Goal: Task Accomplishment & Management: Manage account settings

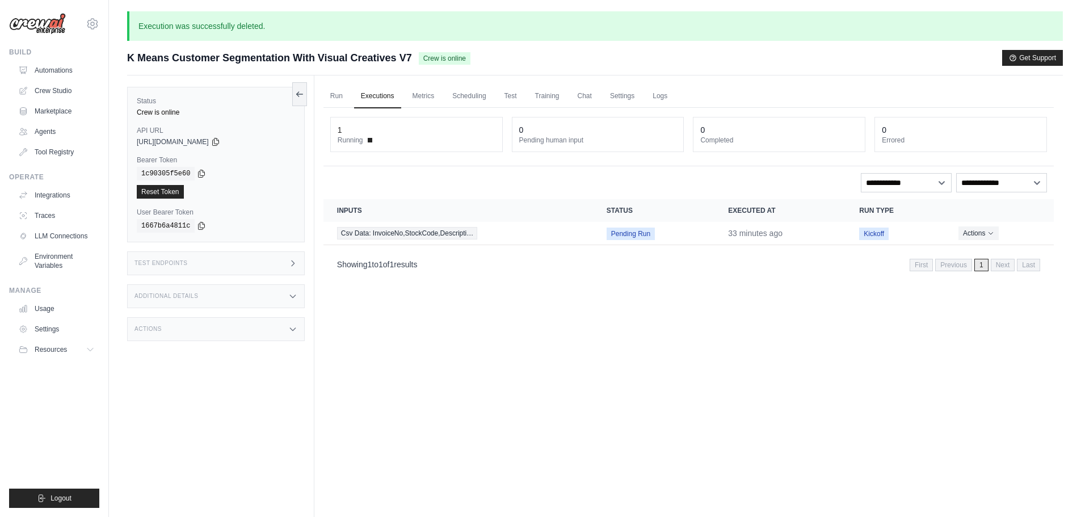
click at [377, 89] on link "Executions" at bounding box center [377, 97] width 47 height 24
click at [337, 95] on link "Run" at bounding box center [336, 97] width 26 height 24
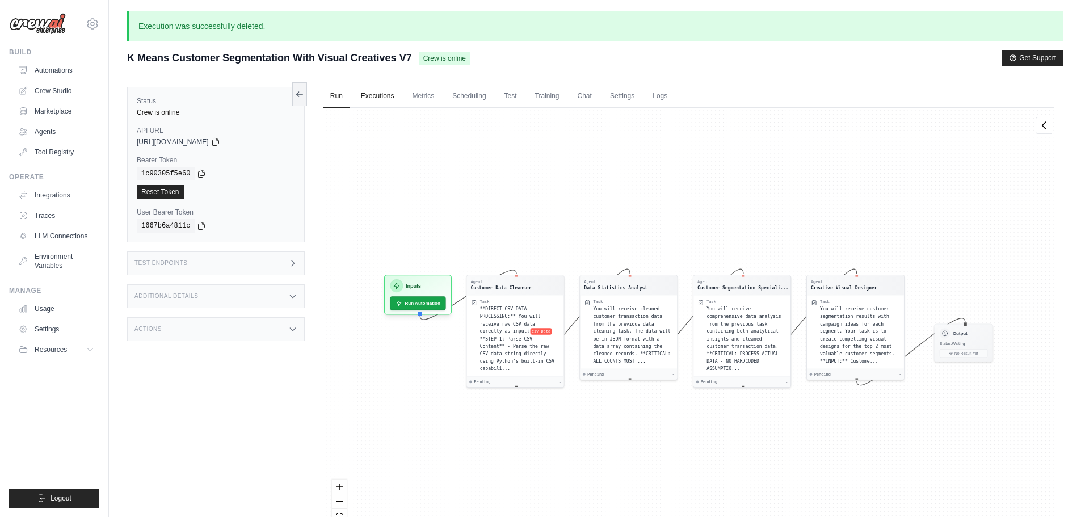
click at [381, 97] on link "Executions" at bounding box center [377, 97] width 47 height 24
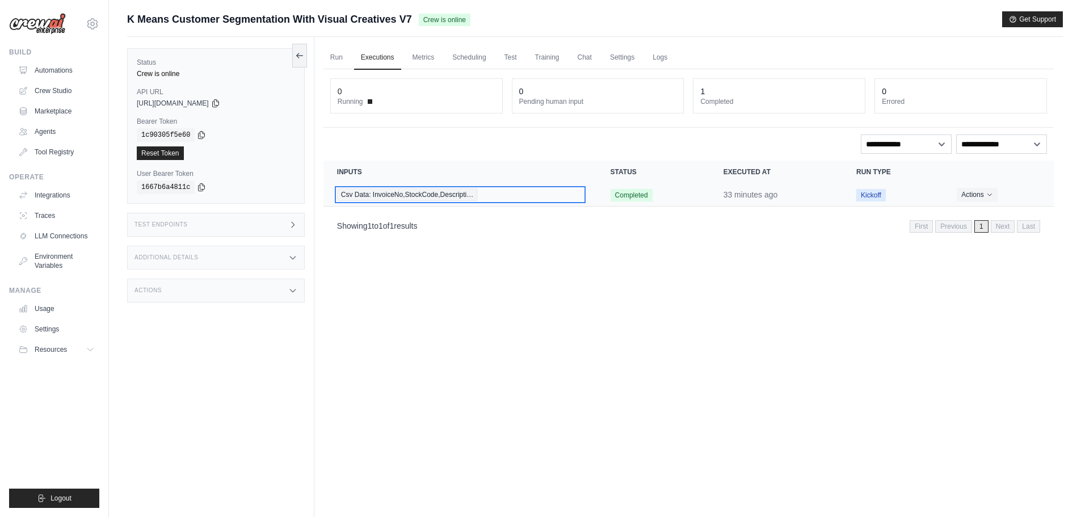
click at [440, 196] on span "Csv Data: InvoiceNo,StockCode,Descripti…" at bounding box center [407, 194] width 140 height 12
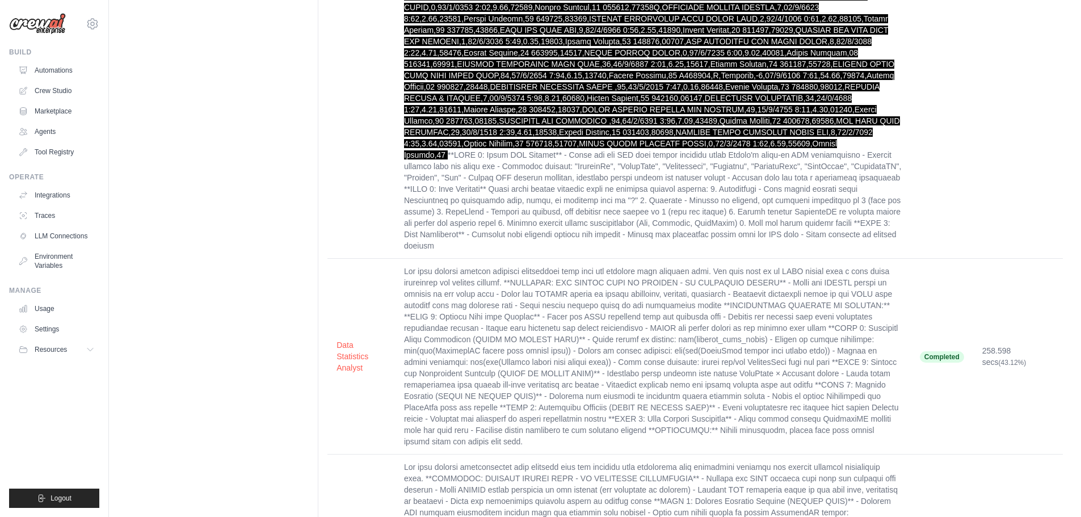
scroll to position [1362, 0]
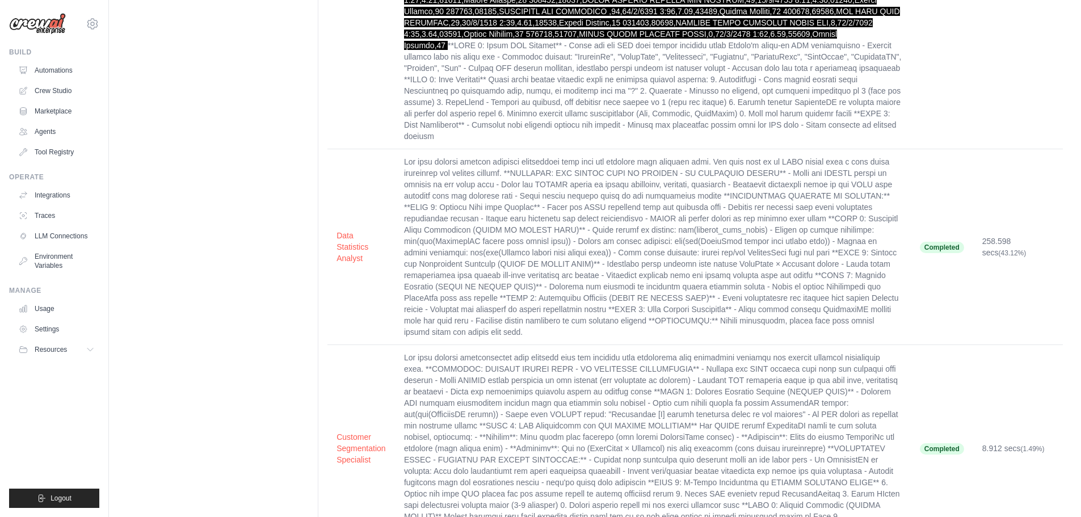
click at [855, 234] on td at bounding box center [653, 247] width 516 height 196
click at [936, 248] on span "Completed" at bounding box center [942, 247] width 44 height 11
click at [993, 248] on td "258.598 secs (43.12%)" at bounding box center [1018, 247] width 90 height 196
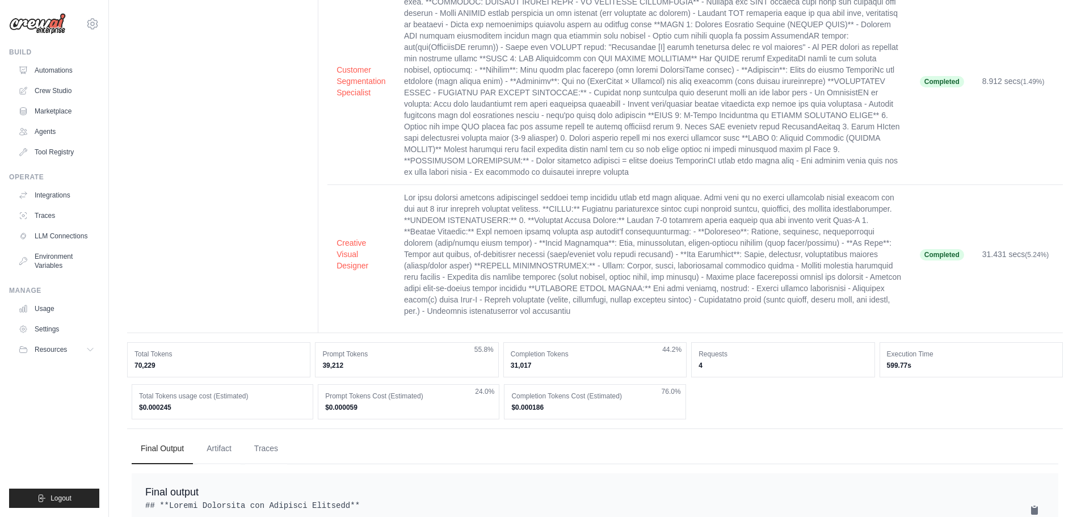
scroll to position [1759, 0]
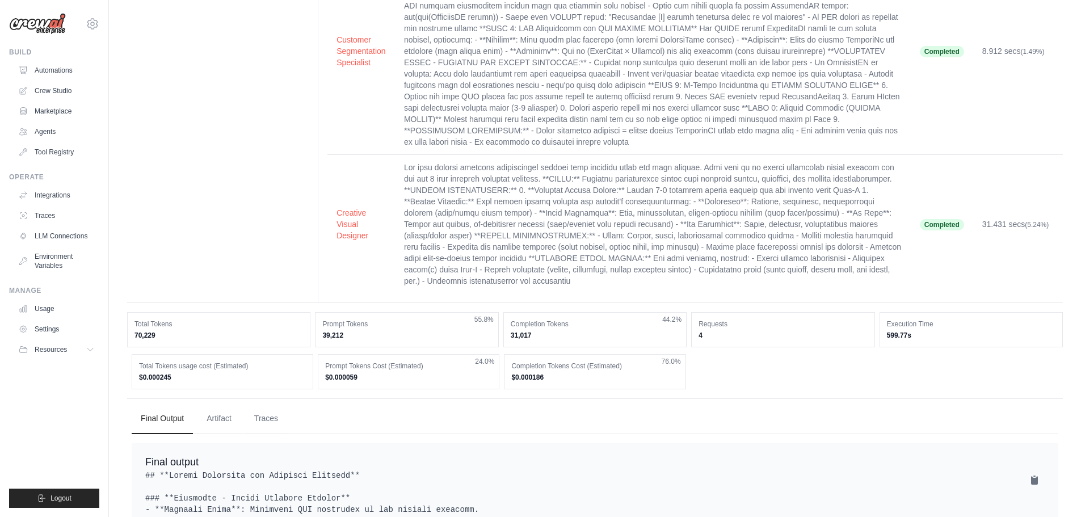
click at [519, 248] on td at bounding box center [653, 224] width 516 height 139
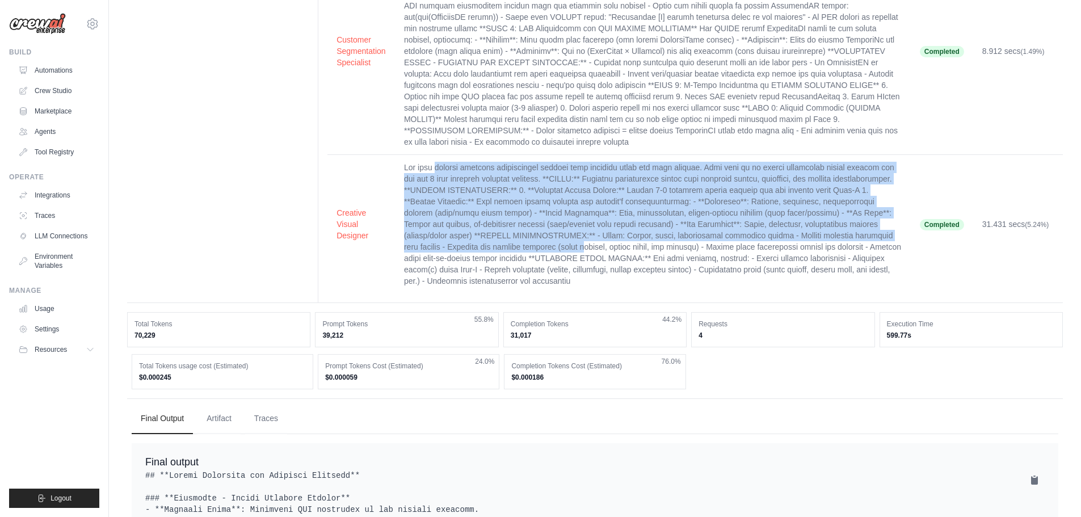
drag, startPoint x: 433, startPoint y: 169, endPoint x: 533, endPoint y: 243, distance: 125.3
click at [533, 243] on td at bounding box center [653, 224] width 516 height 139
click at [514, 249] on td at bounding box center [653, 224] width 516 height 139
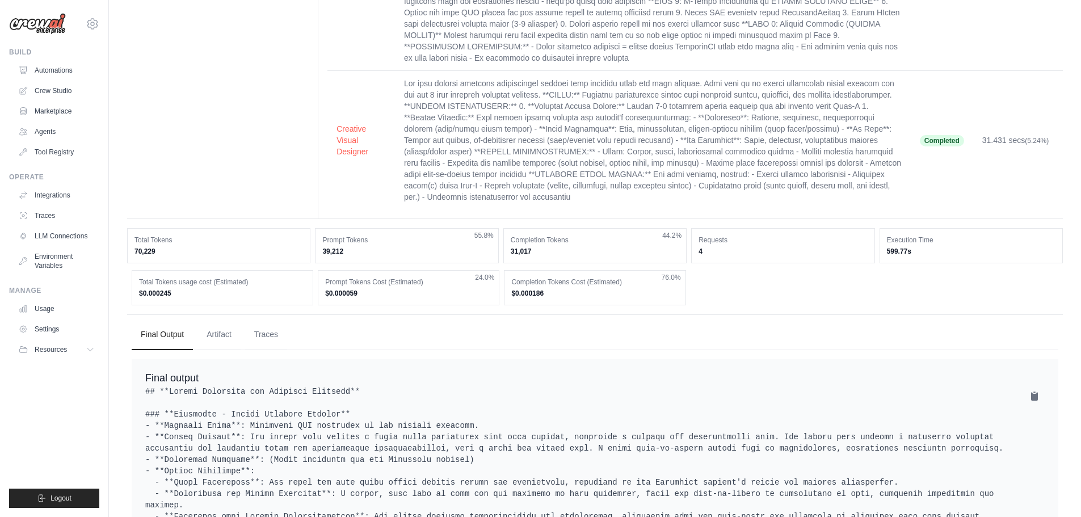
scroll to position [1872, 0]
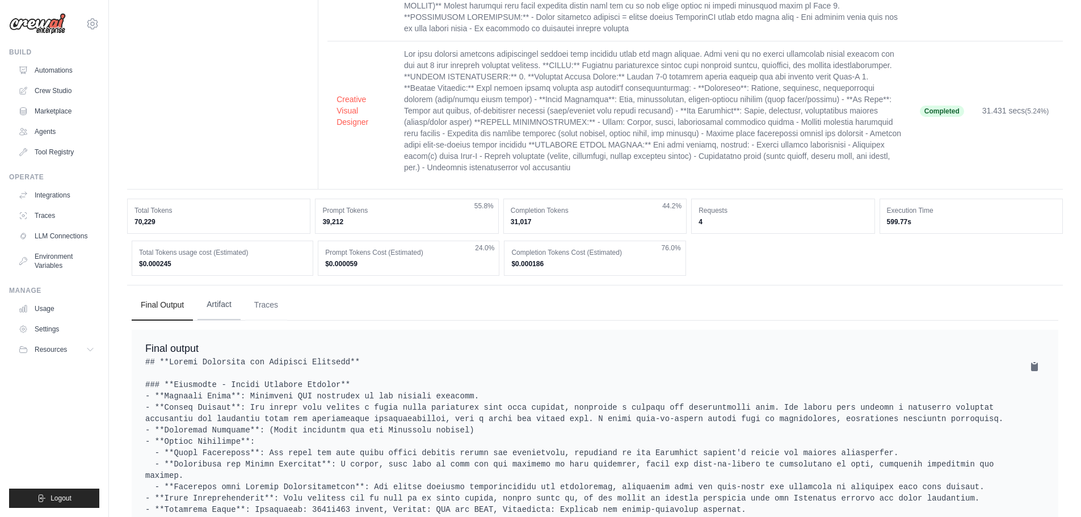
click at [232, 303] on button "Artifact" at bounding box center [218, 304] width 43 height 31
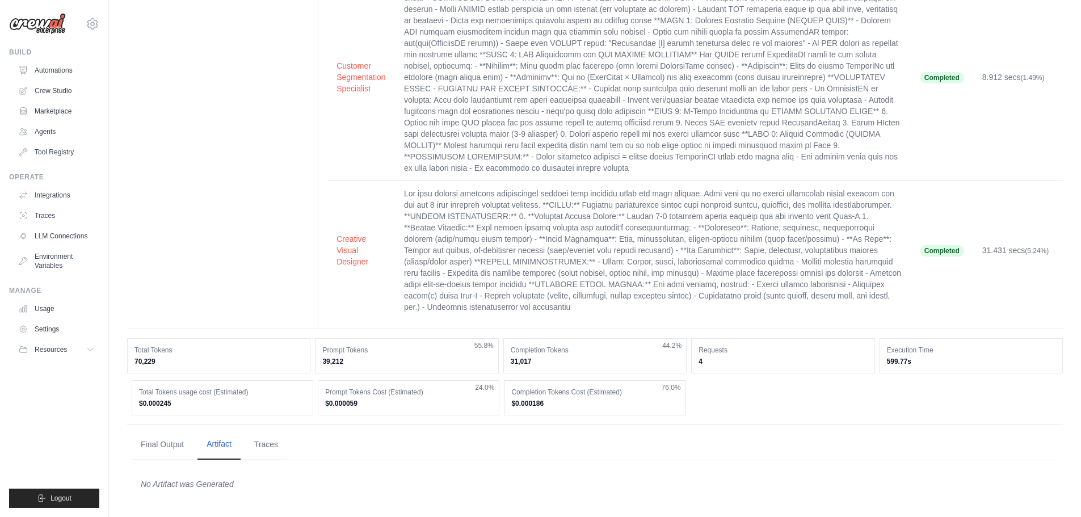
scroll to position [1733, 0]
click at [272, 443] on button "Traces" at bounding box center [266, 444] width 42 height 31
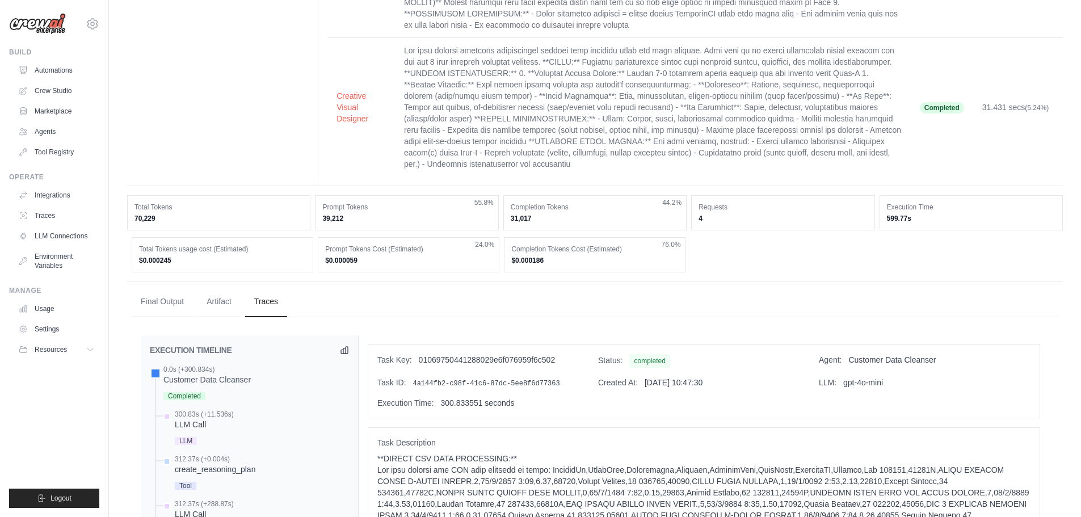
scroll to position [1846, 0]
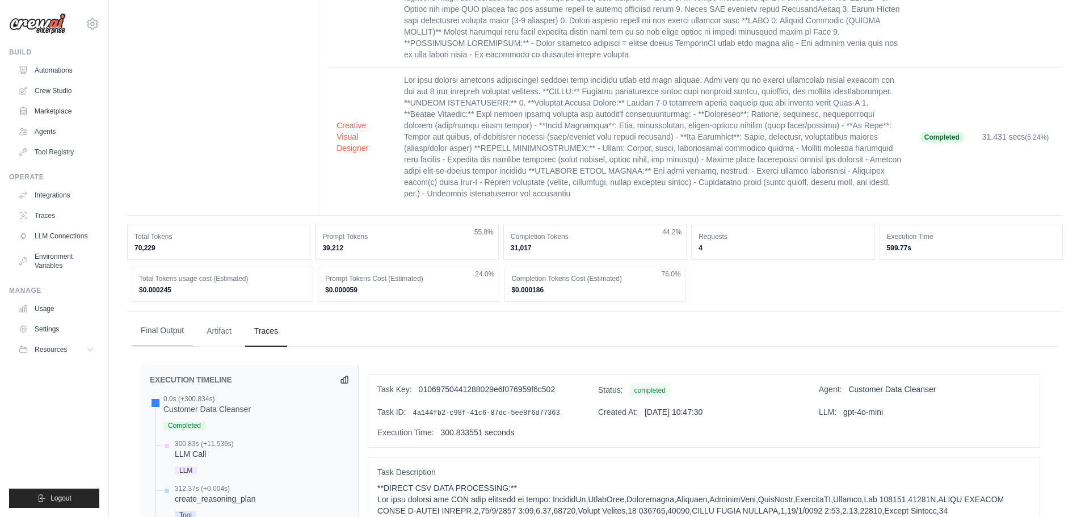
click at [168, 329] on button "Final Output" at bounding box center [162, 330] width 61 height 31
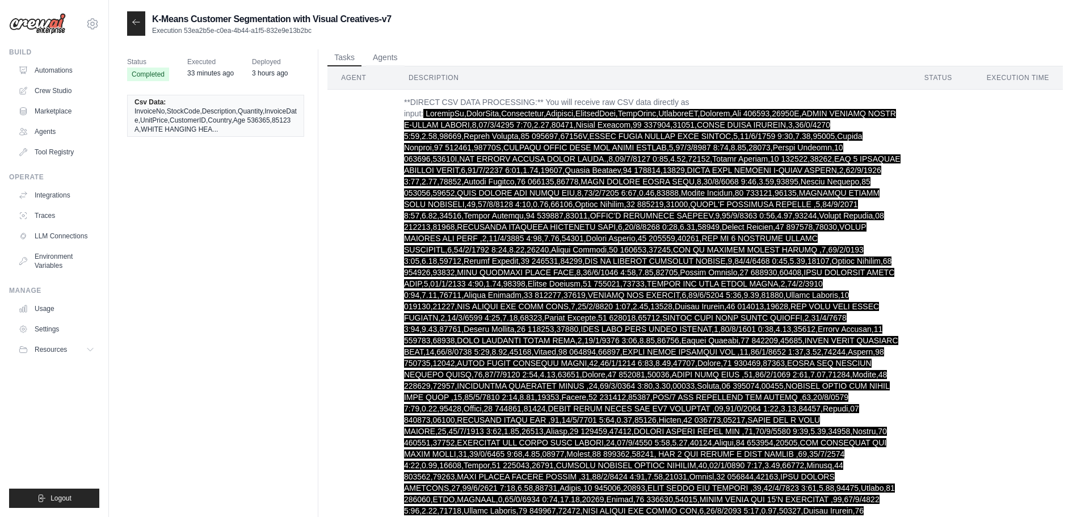
scroll to position [567, 0]
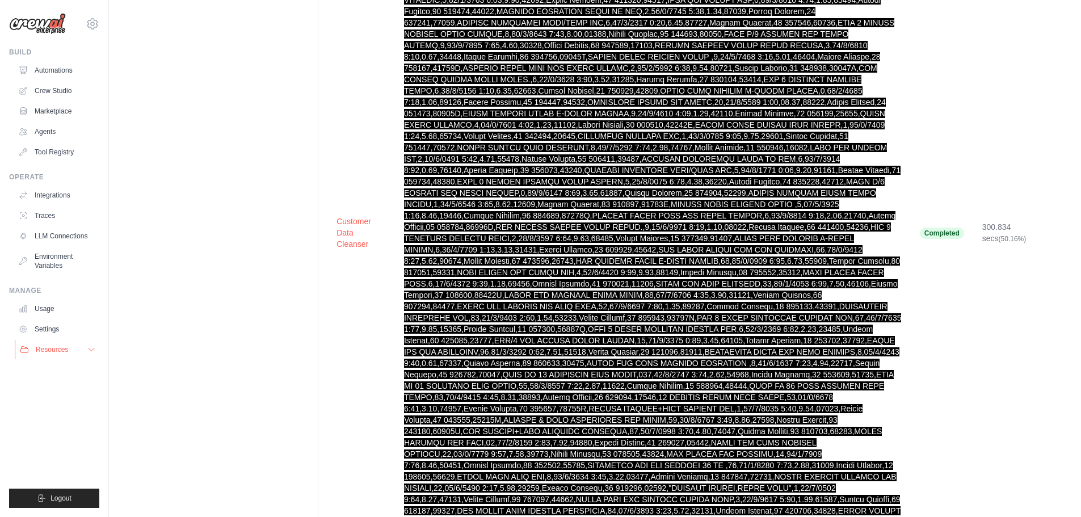
click at [85, 352] on button "Resources" at bounding box center [58, 349] width 86 height 18
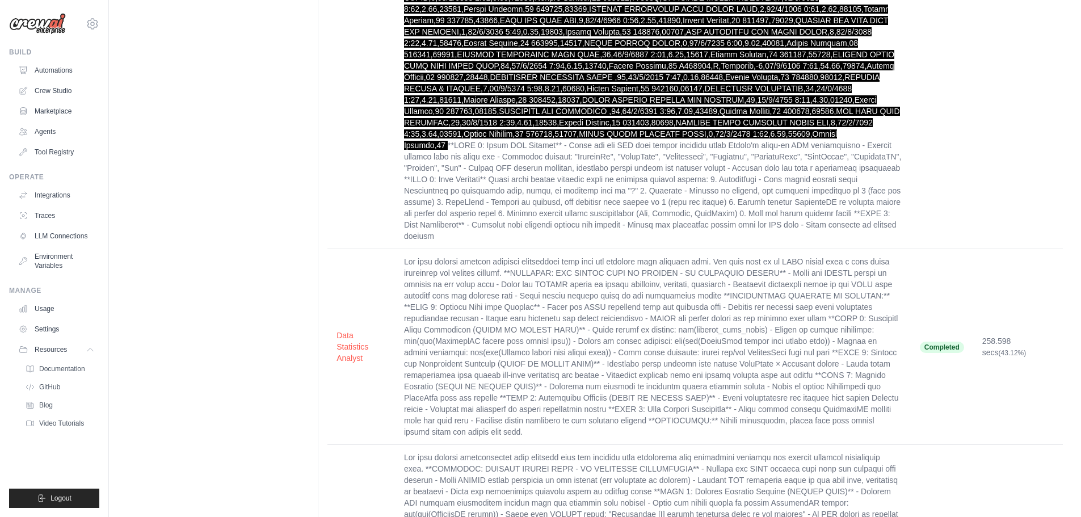
scroll to position [1532, 0]
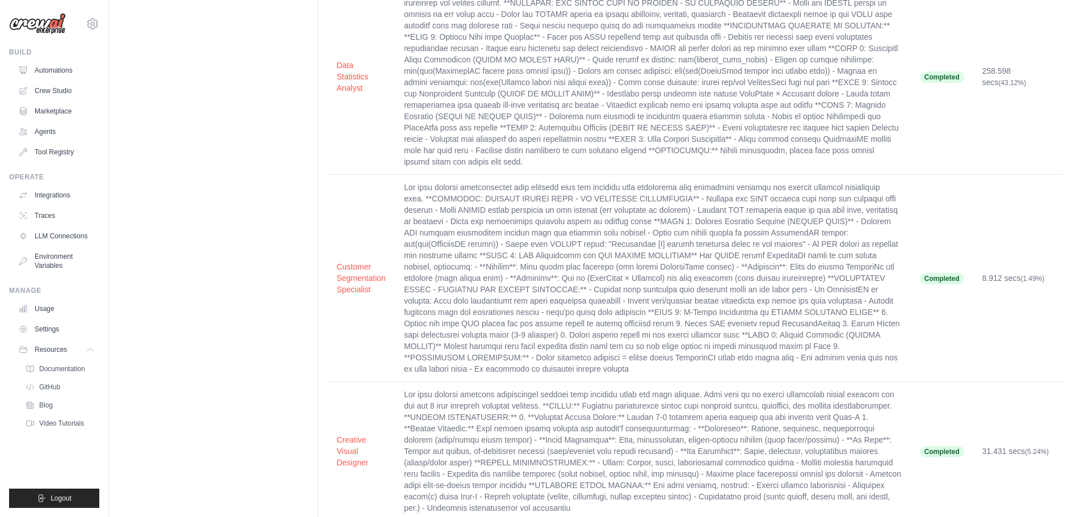
click at [947, 268] on td "Completed" at bounding box center [942, 278] width 62 height 207
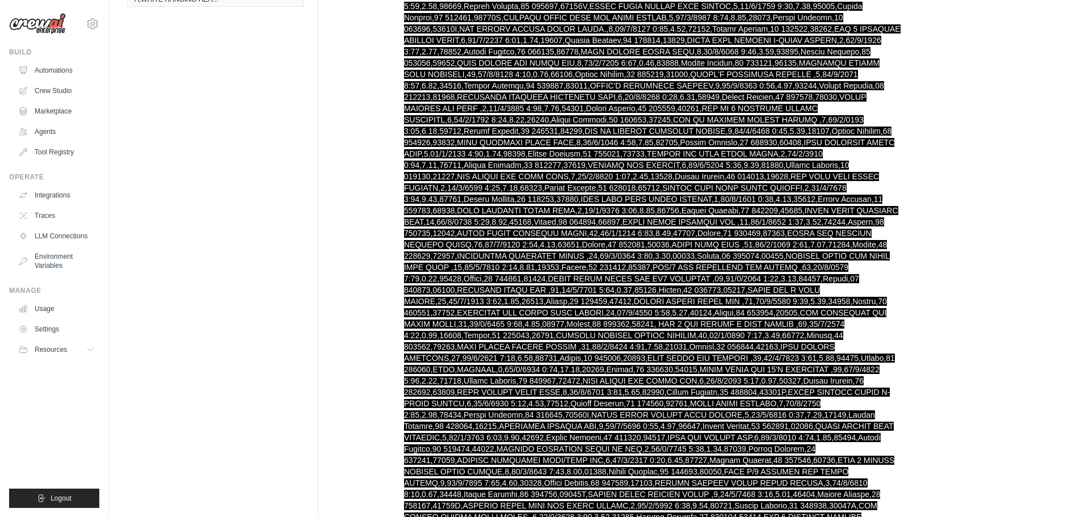
scroll to position [0, 0]
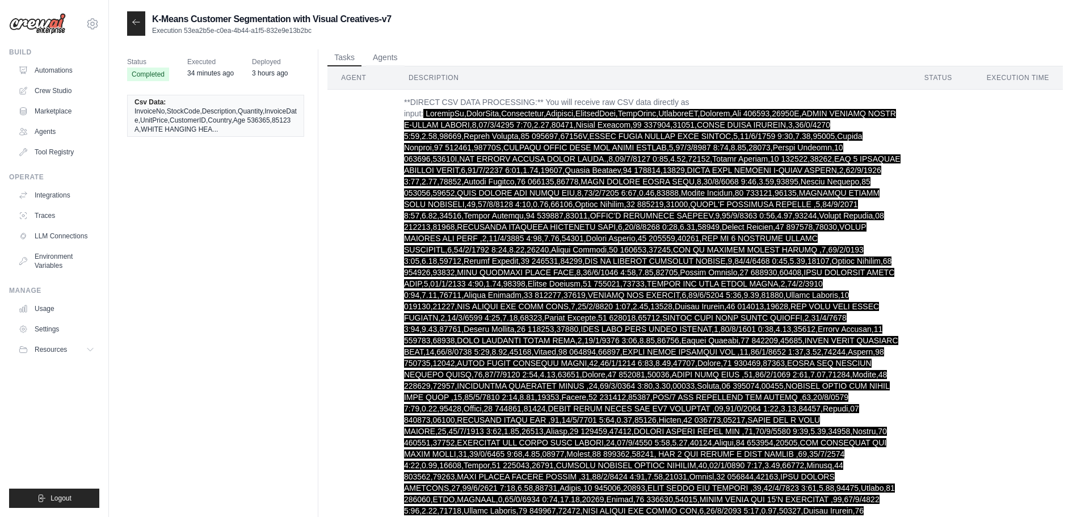
click at [144, 25] on div at bounding box center [136, 23] width 18 height 24
click at [136, 22] on icon at bounding box center [136, 21] width 7 height 5
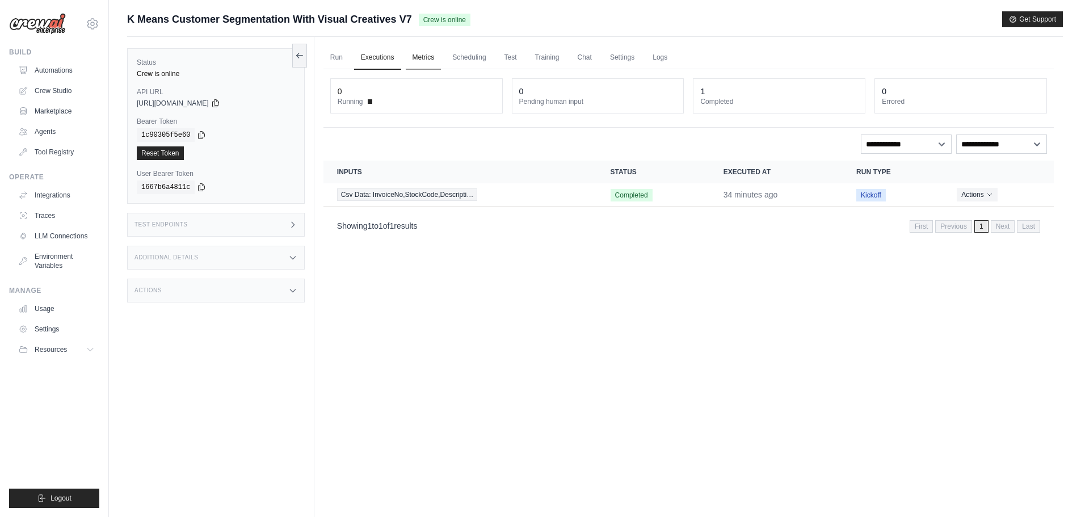
click at [419, 57] on link "Metrics" at bounding box center [424, 58] width 36 height 24
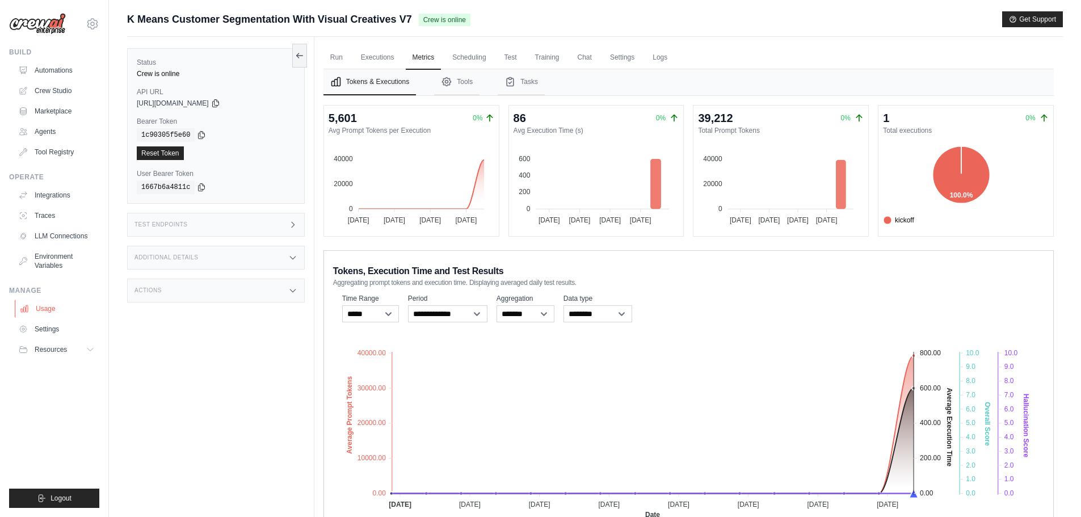
click at [48, 307] on link "Usage" at bounding box center [58, 309] width 86 height 18
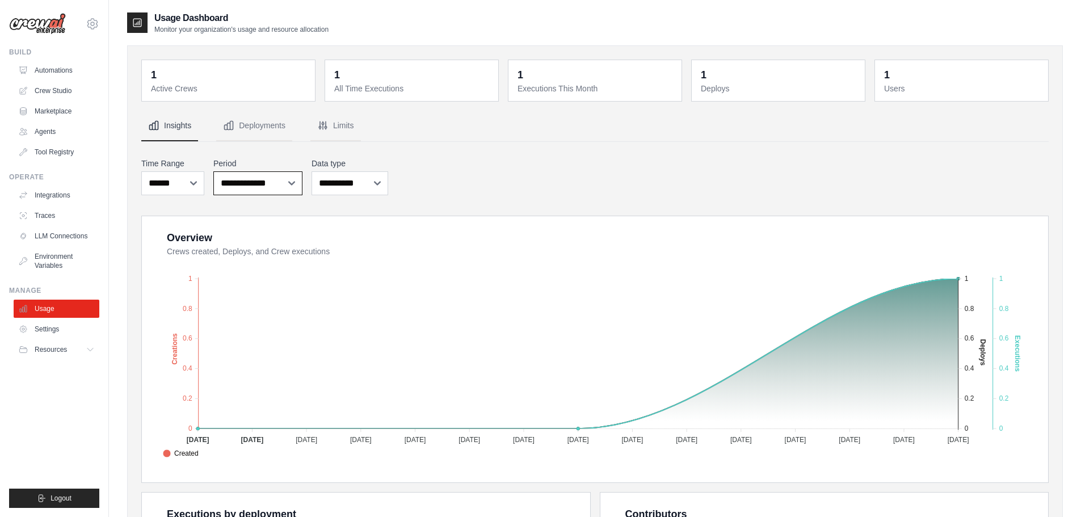
click at [258, 182] on select "**********" at bounding box center [257, 183] width 89 height 24
click at [258, 183] on select "**********" at bounding box center [257, 183] width 89 height 24
click at [170, 188] on select "***** ****** *******" at bounding box center [172, 183] width 63 height 24
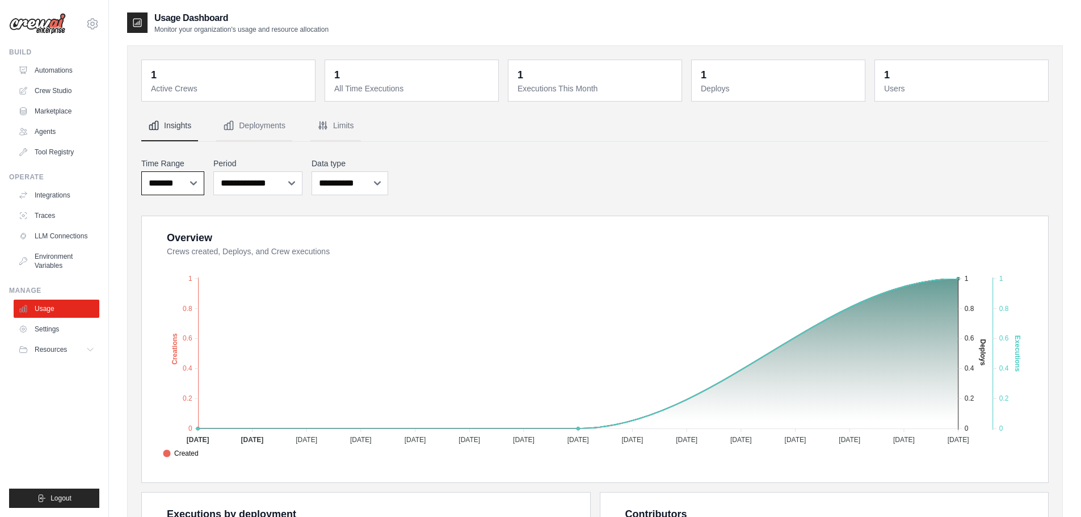
click at [141, 171] on select "***** ****** *******" at bounding box center [172, 183] width 63 height 24
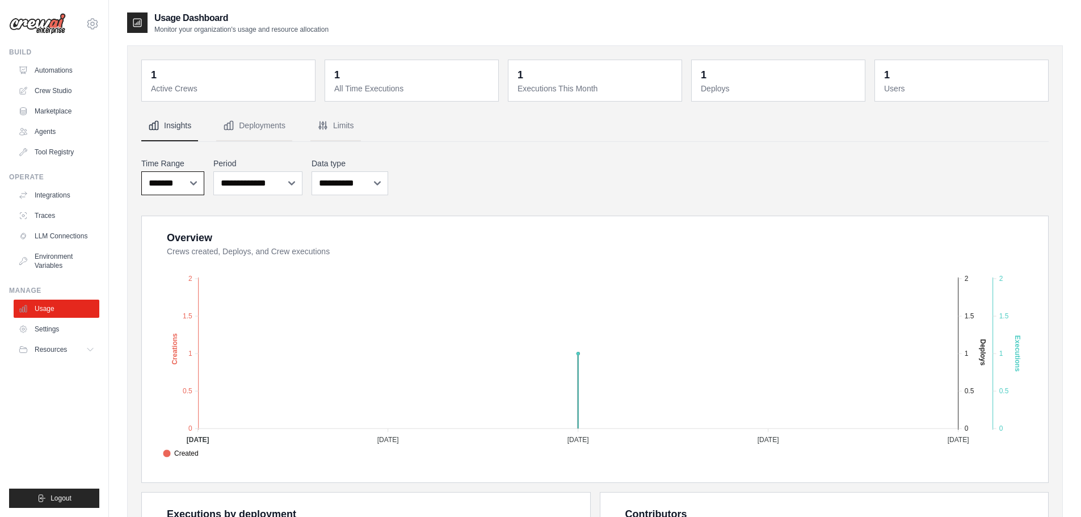
click at [175, 186] on select "***** ****** *******" at bounding box center [172, 183] width 63 height 24
select select "***"
click at [141, 171] on select "***** ****** *******" at bounding box center [172, 183] width 63 height 24
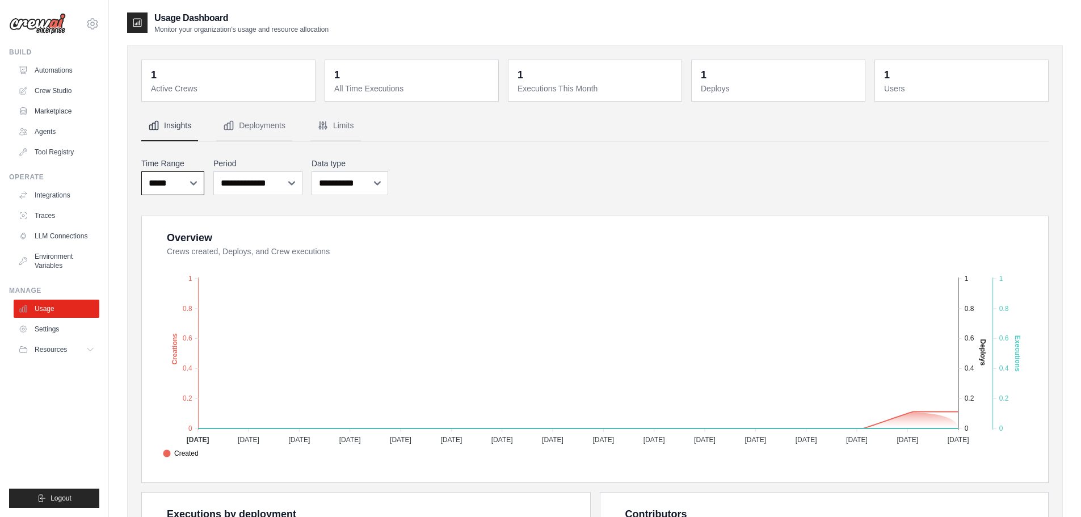
click at [188, 185] on select "***** ****** *******" at bounding box center [172, 183] width 63 height 24
click at [187, 187] on select "***** ****** *******" at bounding box center [172, 183] width 63 height 24
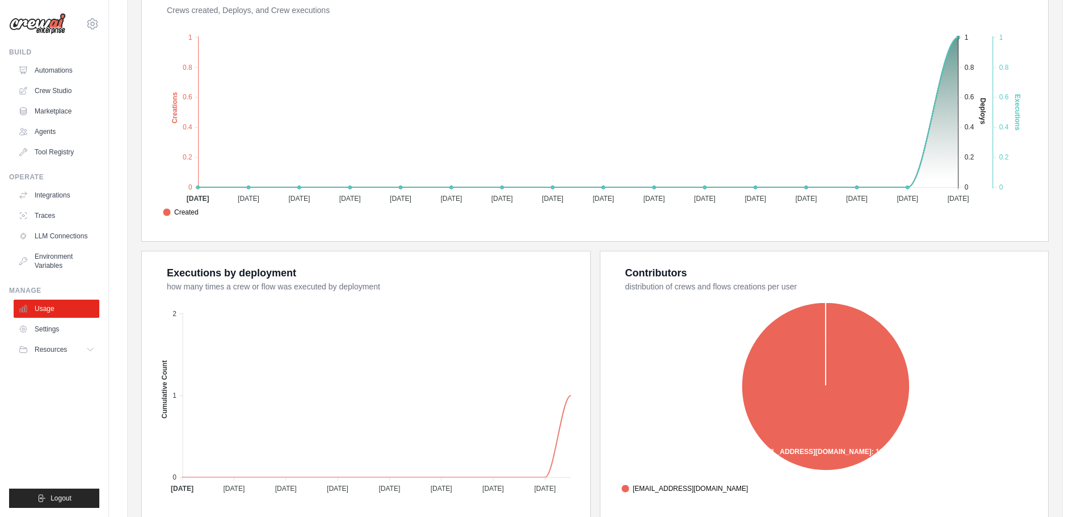
scroll to position [284, 0]
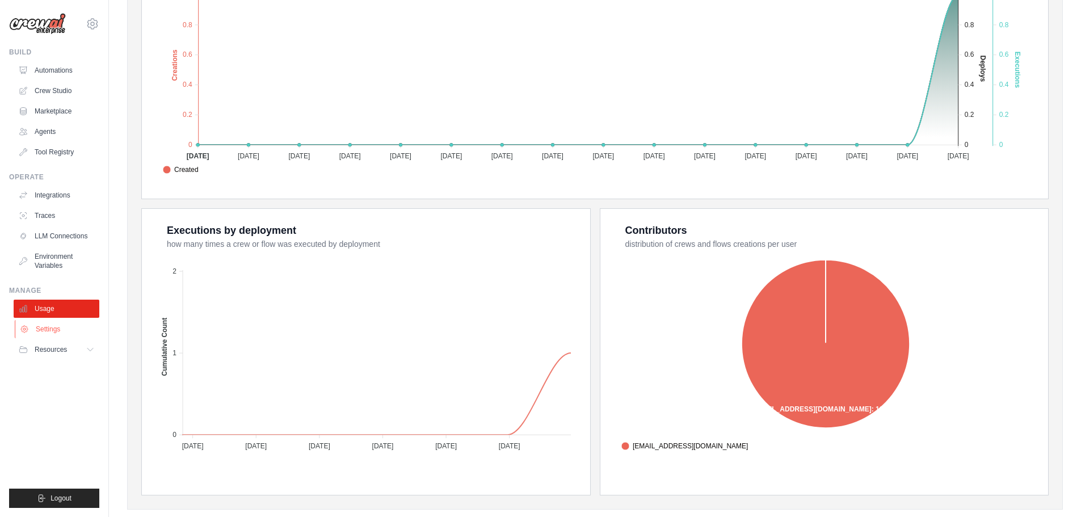
click at [61, 328] on link "Settings" at bounding box center [58, 329] width 86 height 18
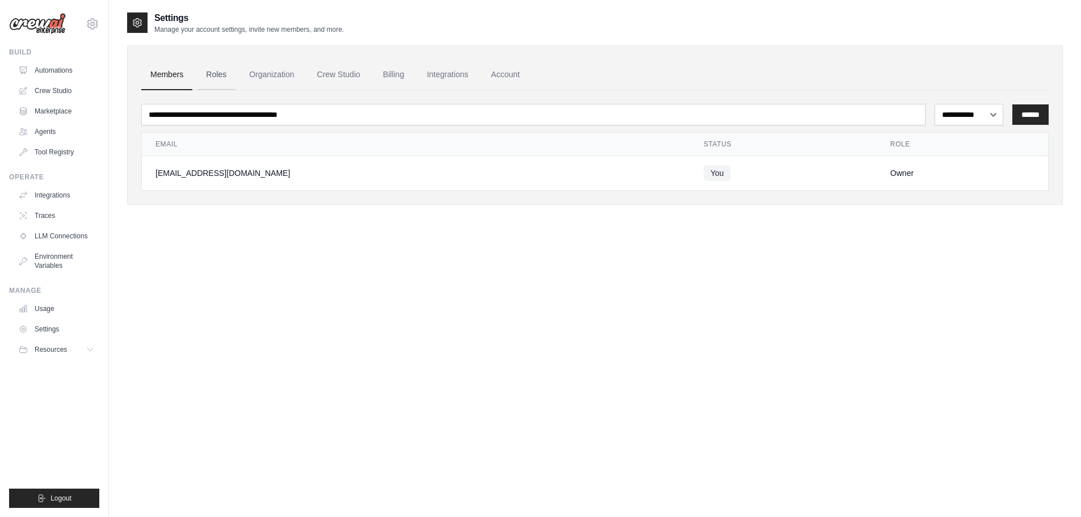
click at [216, 81] on link "Roles" at bounding box center [216, 75] width 39 height 31
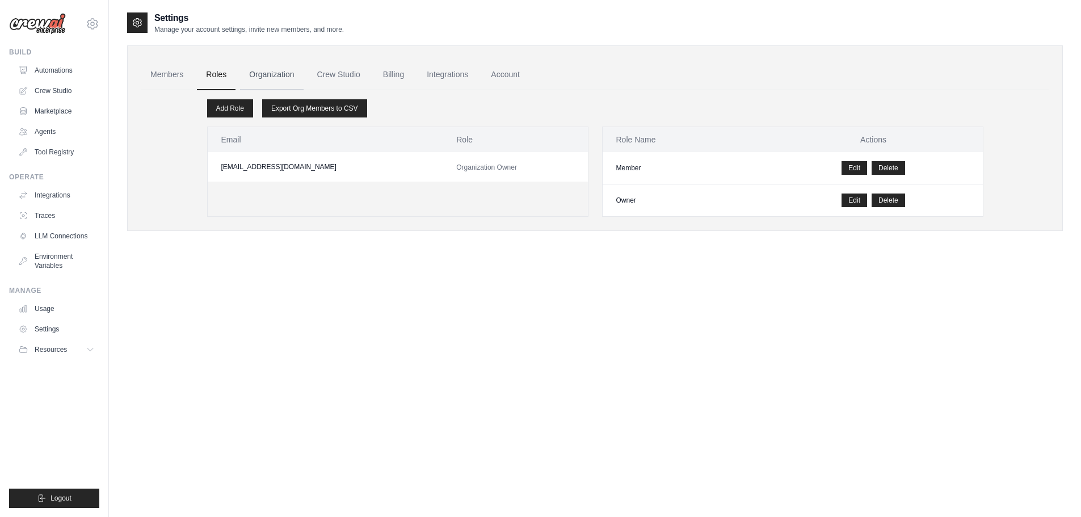
click at [264, 77] on link "Organization" at bounding box center [271, 75] width 63 height 31
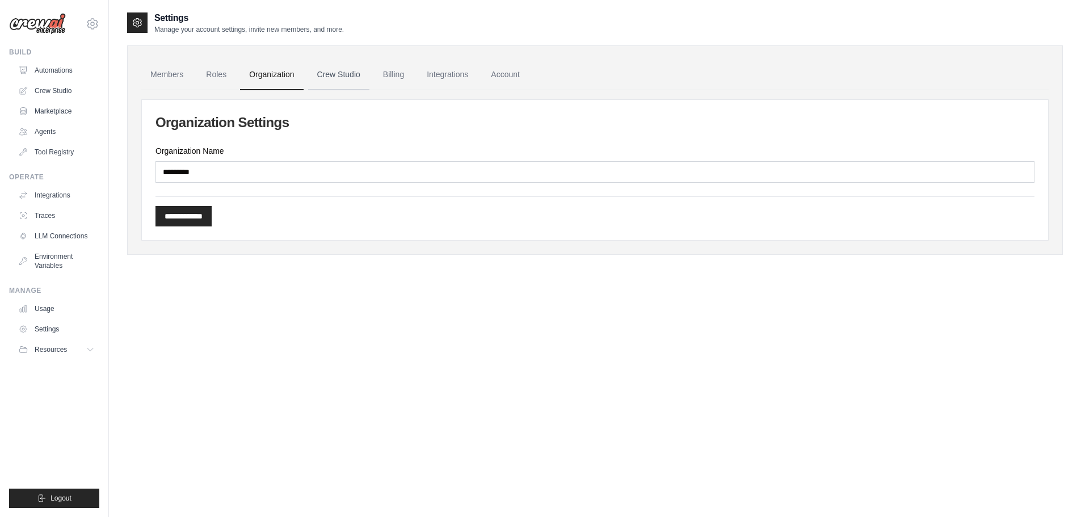
click at [346, 74] on link "Crew Studio" at bounding box center [338, 75] width 61 height 31
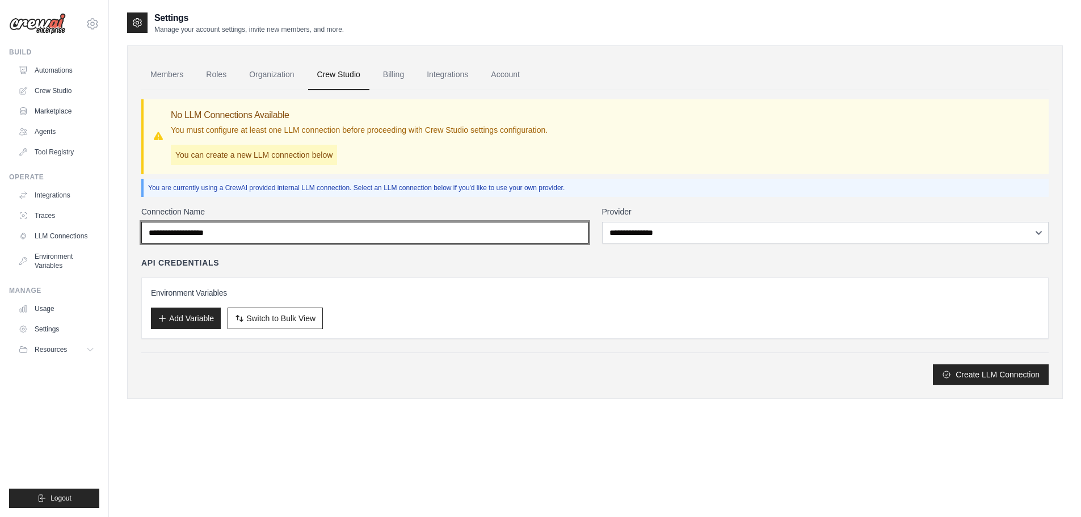
click at [380, 233] on input "Connection Name" at bounding box center [364, 233] width 447 height 22
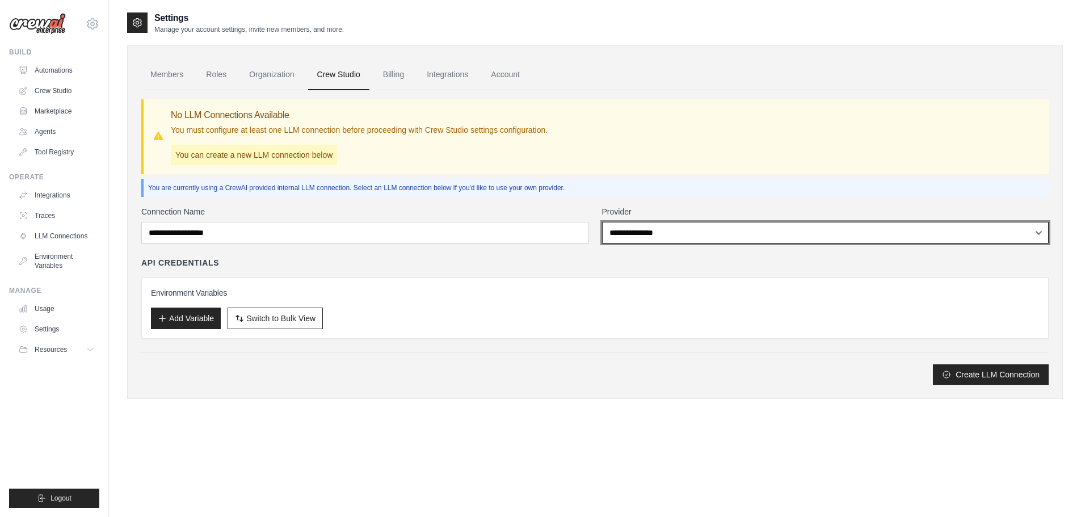
click at [704, 227] on select "**********" at bounding box center [825, 233] width 447 height 22
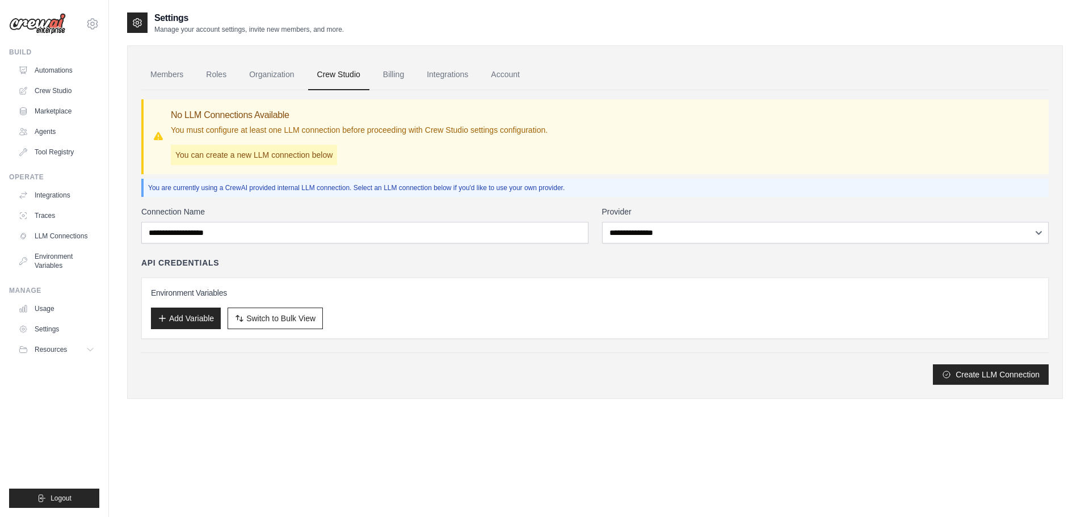
click at [460, 299] on div "Environment Variables Add Variable Switch to Bulk View Switch to Table View" at bounding box center [595, 308] width 888 height 42
click at [391, 73] on link "Billing" at bounding box center [393, 75] width 39 height 31
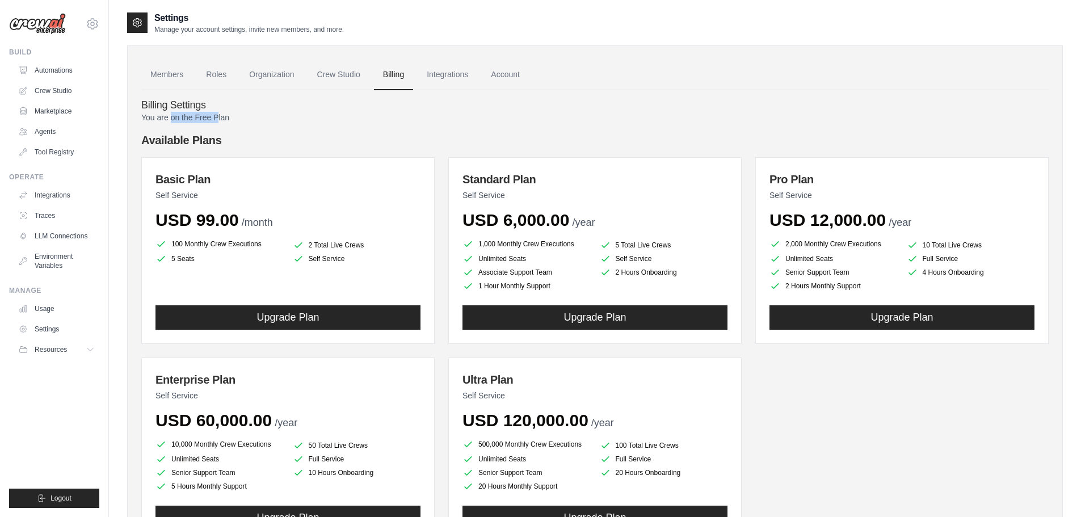
drag, startPoint x: 171, startPoint y: 117, endPoint x: 220, endPoint y: 114, distance: 48.9
click at [220, 114] on p "You are on the Free Plan" at bounding box center [594, 117] width 907 height 11
click at [302, 134] on h4 "Available Plans" at bounding box center [594, 140] width 907 height 16
click at [454, 78] on link "Integrations" at bounding box center [448, 75] width 60 height 31
click at [445, 73] on link "Integrations" at bounding box center [448, 75] width 60 height 31
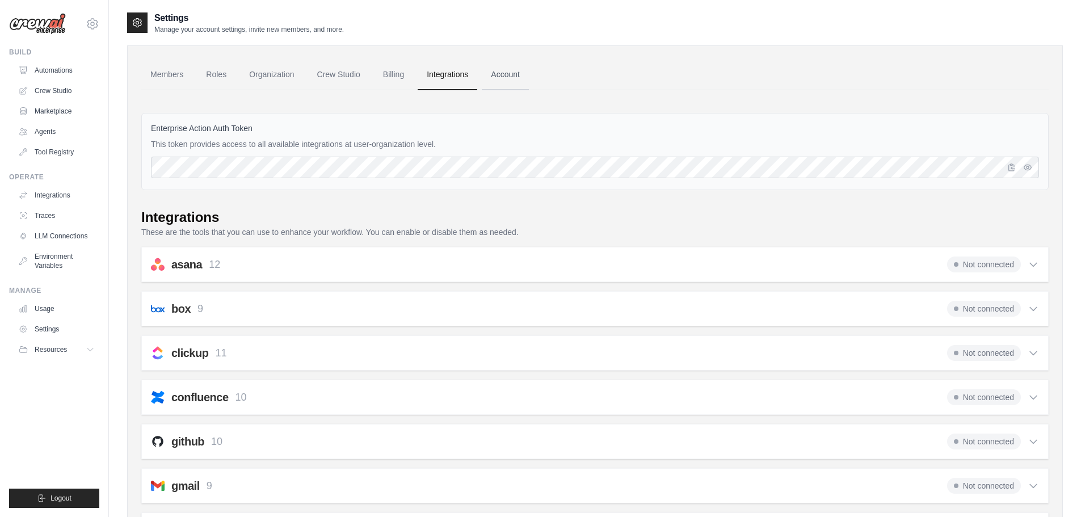
click at [500, 77] on link "Account" at bounding box center [505, 75] width 47 height 31
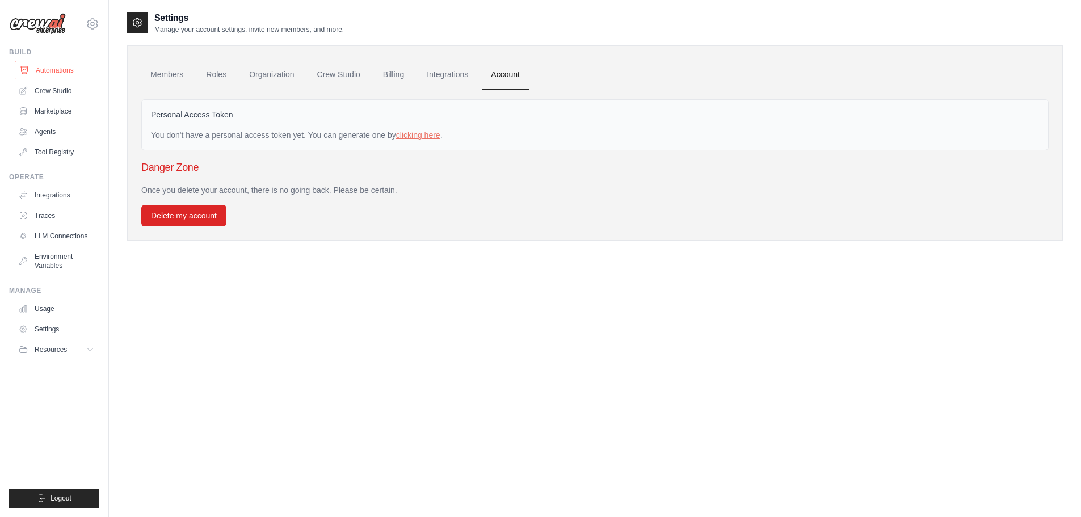
click at [61, 70] on link "Automations" at bounding box center [58, 70] width 86 height 18
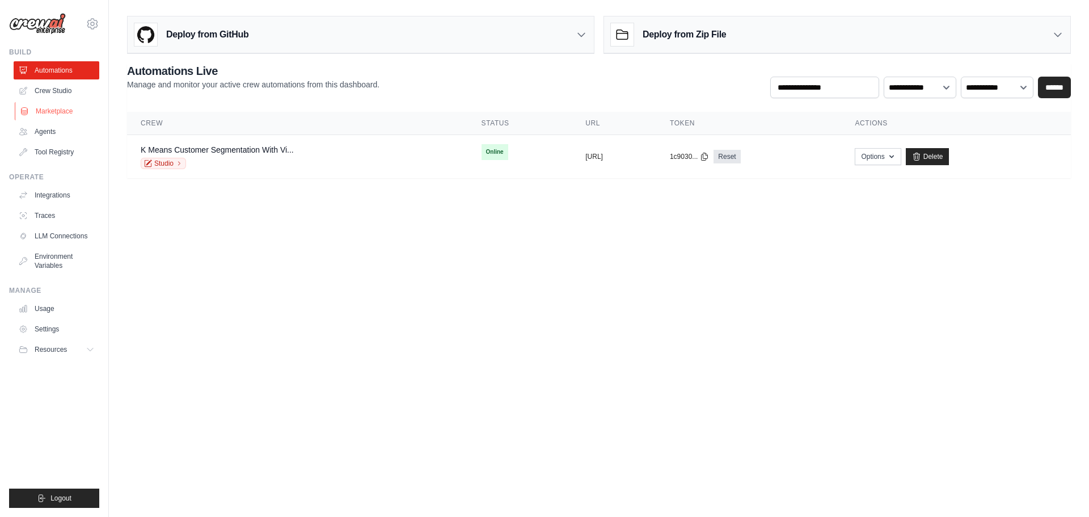
click at [54, 110] on link "Marketplace" at bounding box center [58, 111] width 86 height 18
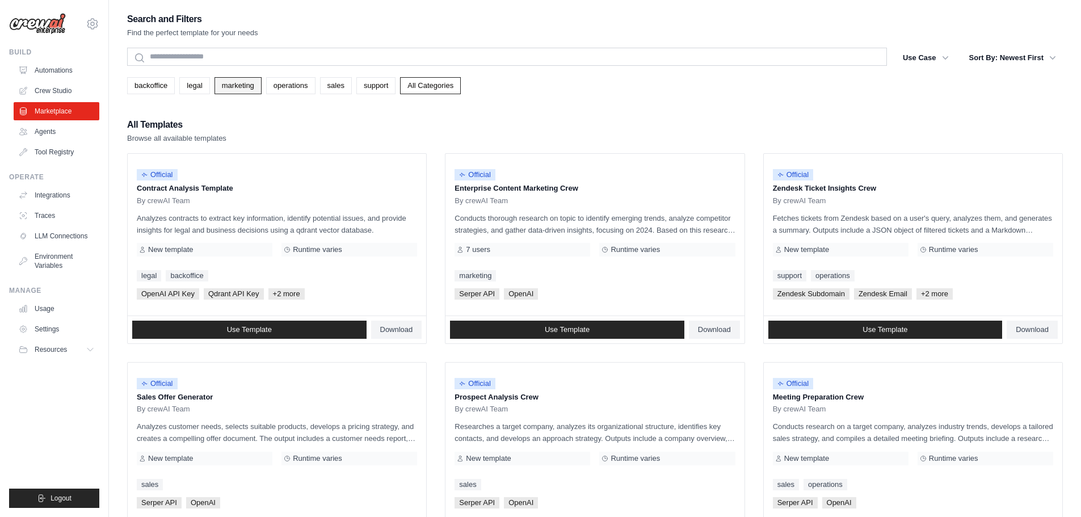
click at [245, 82] on link "marketing" at bounding box center [237, 85] width 47 height 17
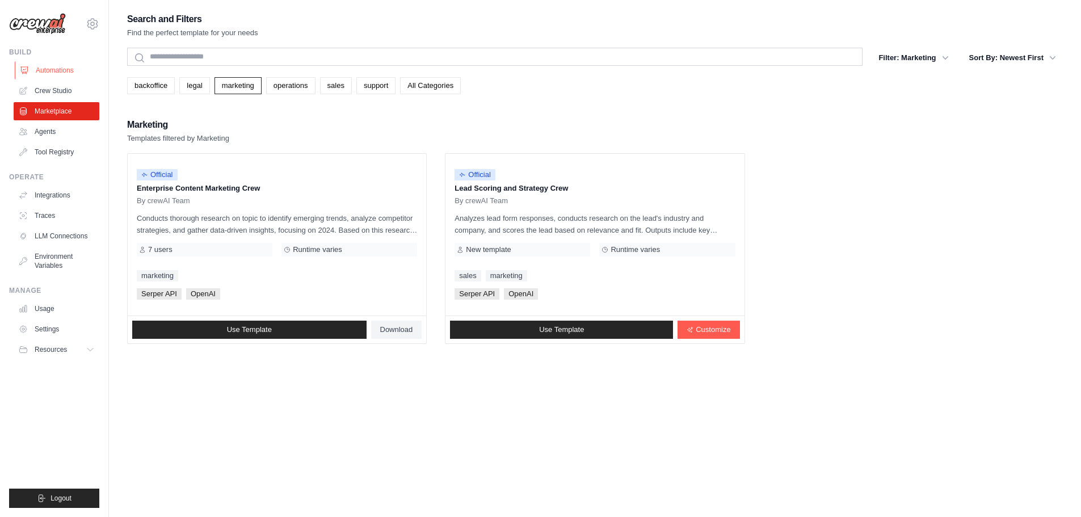
click at [65, 70] on link "Automations" at bounding box center [58, 70] width 86 height 18
